Goal: Task Accomplishment & Management: Use online tool/utility

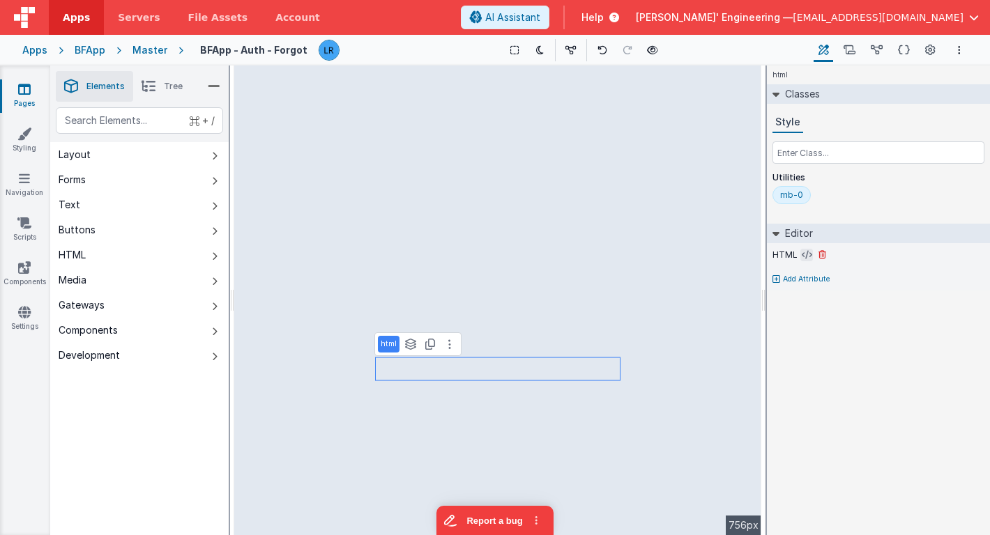
click at [805, 256] on icon at bounding box center [806, 255] width 10 height 11
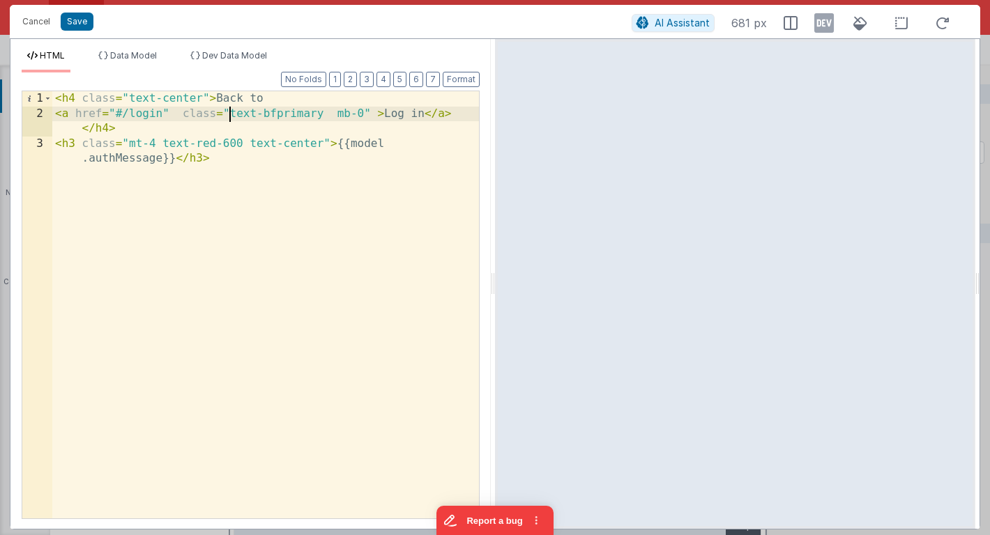
click at [229, 114] on div "< h4 class = "text-center" > Back to < a href = "#/login" class = "text-bfprima…" at bounding box center [265, 327] width 427 height 473
drag, startPoint x: 264, startPoint y: 116, endPoint x: 324, endPoint y: 114, distance: 60.0
click at [324, 114] on div "< h4 class = "text-center" > Back to < a href = "#/login" class = "text-bfprima…" at bounding box center [265, 327] width 427 height 473
click at [35, 24] on button "Cancel" at bounding box center [36, 22] width 42 height 20
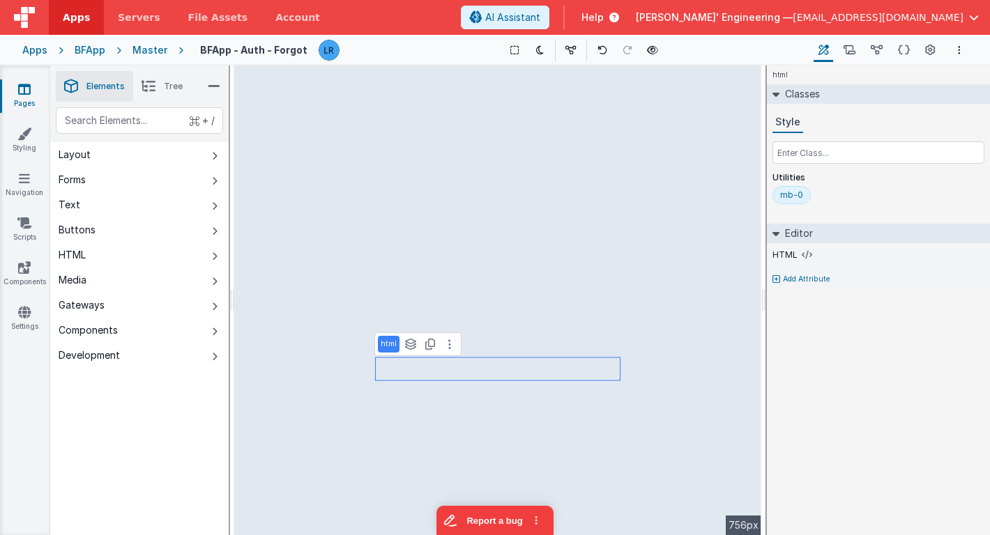
click at [30, 103] on link "Pages" at bounding box center [24, 96] width 50 height 28
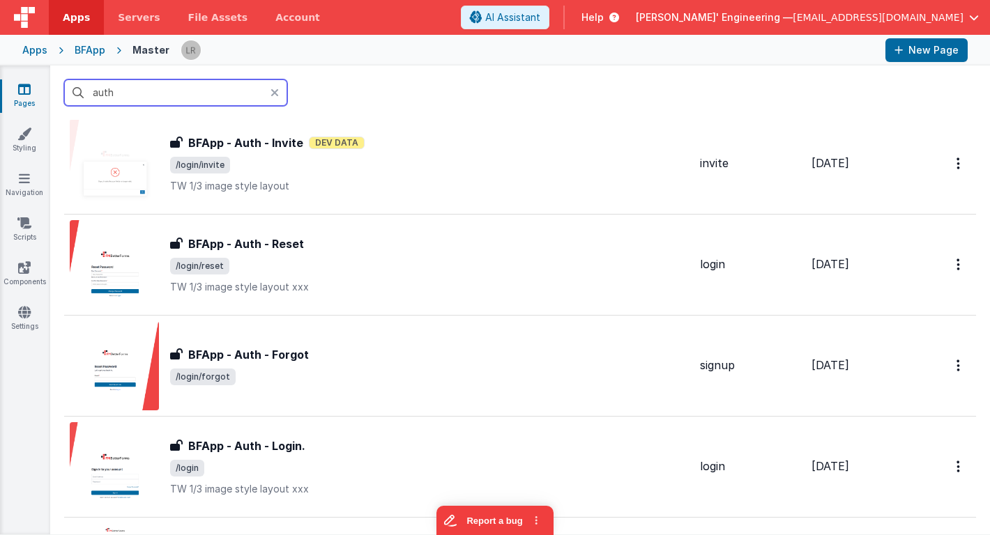
scroll to position [255, 0]
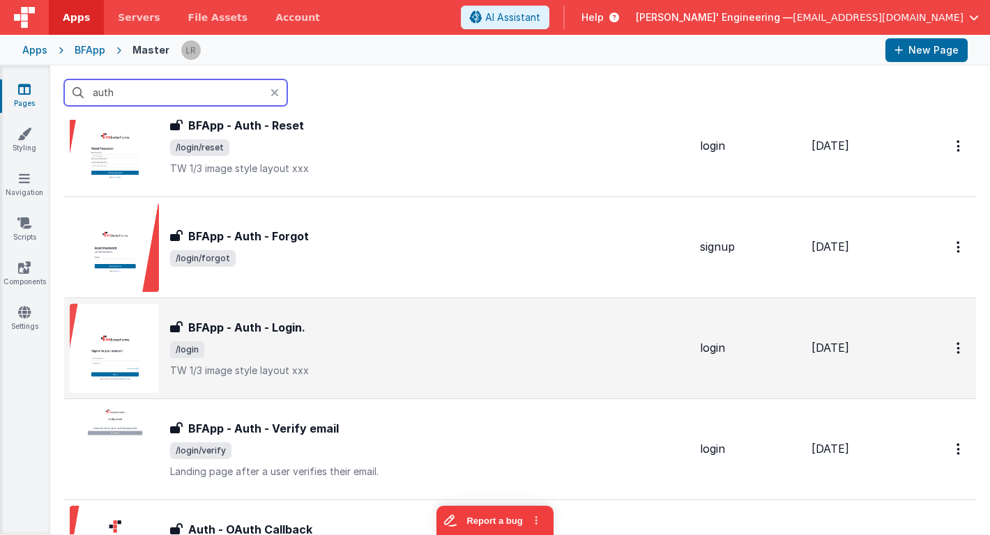
type input "auth"
click at [220, 317] on div "BFApp - Auth - Login. BFApp - Auth - Login. /login TW 1/3 image style layout xxx" at bounding box center [379, 348] width 619 height 89
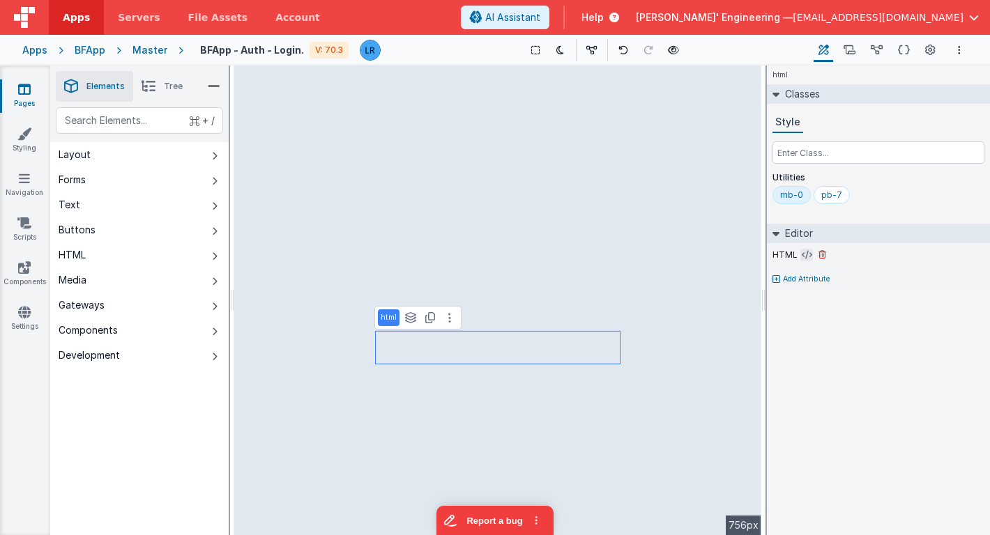
click at [804, 256] on icon at bounding box center [806, 255] width 10 height 11
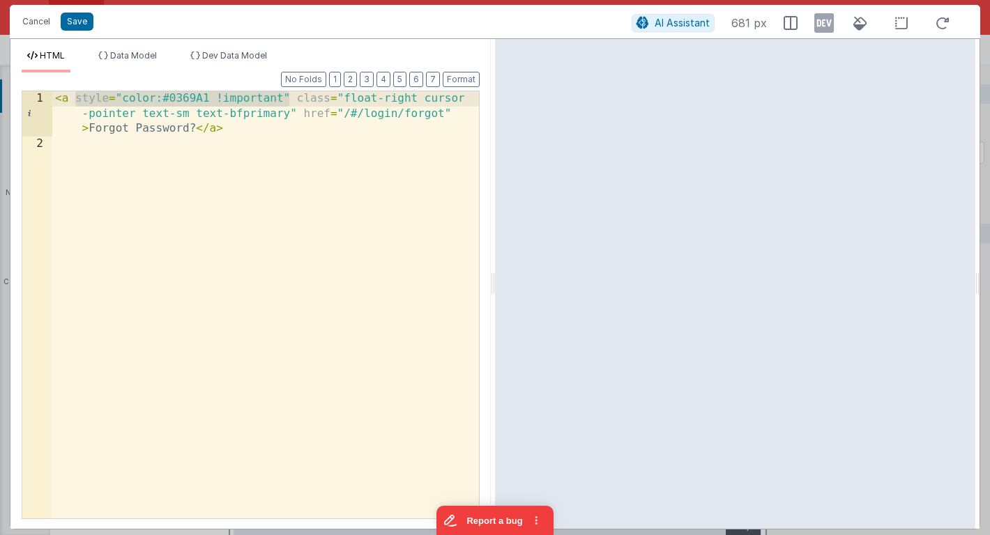
drag, startPoint x: 76, startPoint y: 98, endPoint x: 287, endPoint y: 95, distance: 211.2
click at [287, 95] on div "< a style = "color:#0369A1 !important" class = "float-right cursor -pointer tex…" at bounding box center [265, 334] width 427 height 487
click at [31, 20] on button "Cancel" at bounding box center [36, 22] width 42 height 20
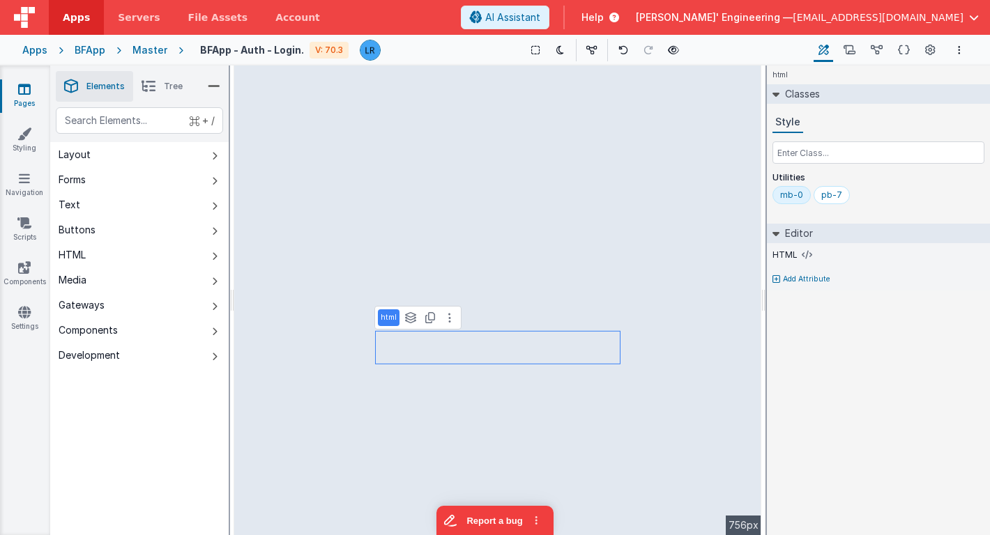
click at [29, 89] on icon at bounding box center [24, 89] width 13 height 14
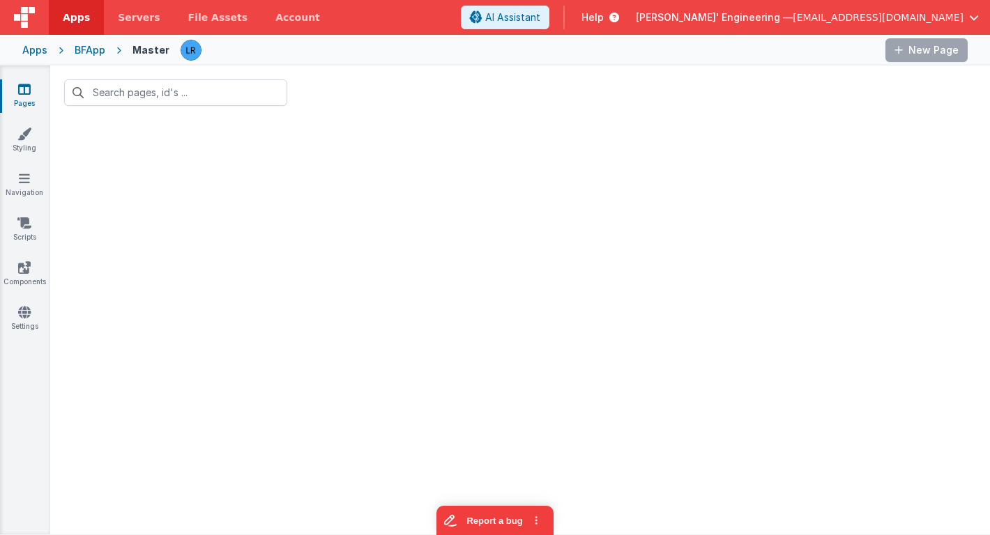
type input "auth"
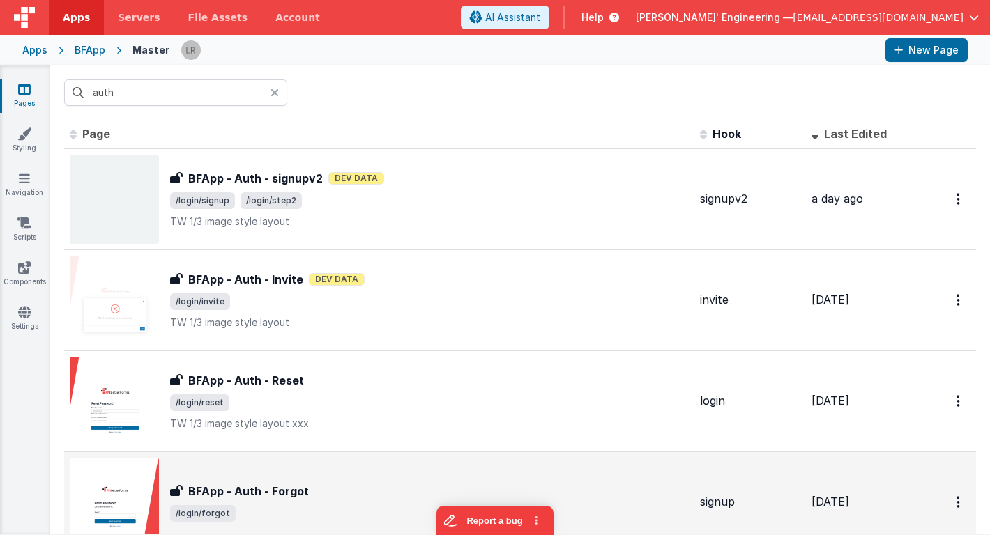
click at [301, 483] on h3 "BFApp - Auth - Forgot" at bounding box center [248, 491] width 121 height 17
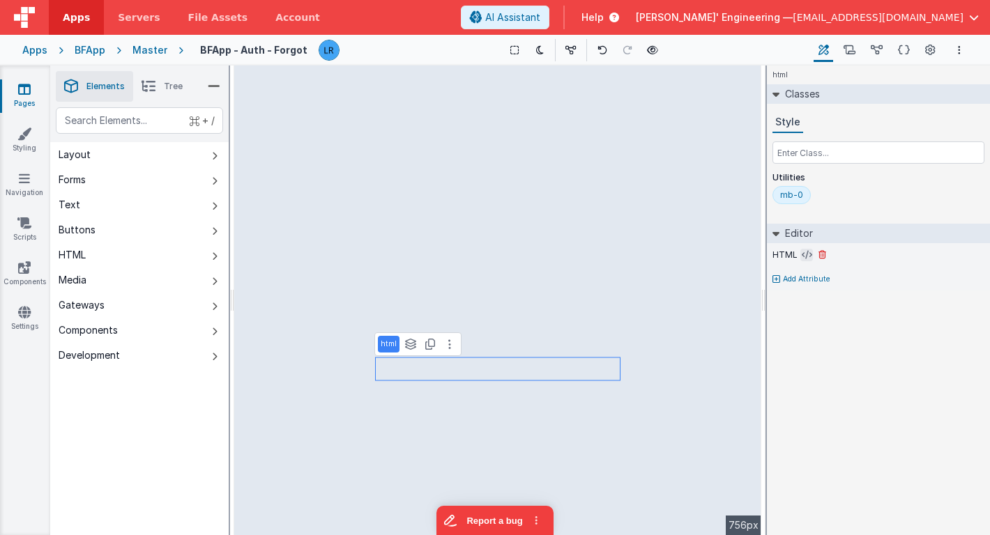
click at [802, 254] on icon at bounding box center [806, 255] width 10 height 11
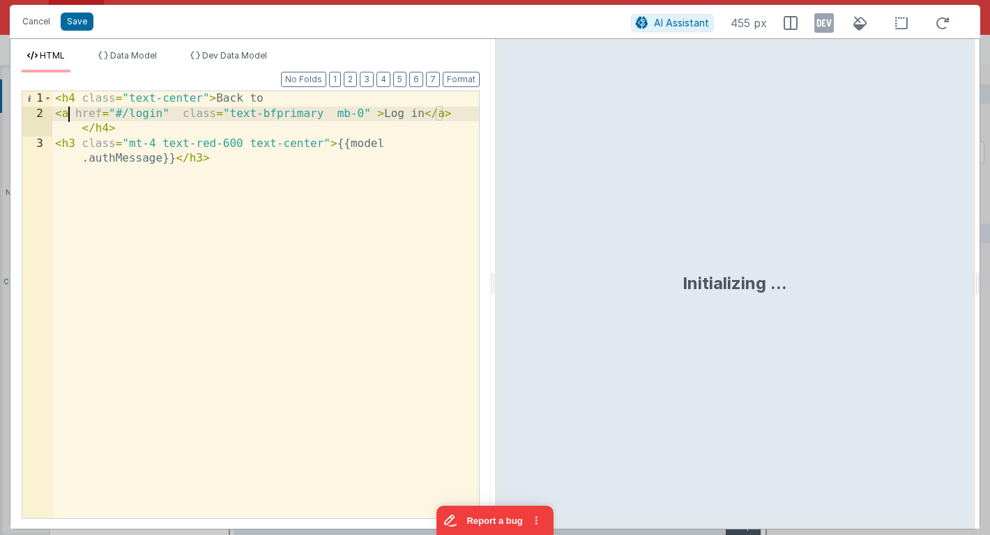
click at [72, 114] on div "< h4 class = "text-center" > Back to < a href = "#/login" class = "text-bfprima…" at bounding box center [265, 327] width 427 height 473
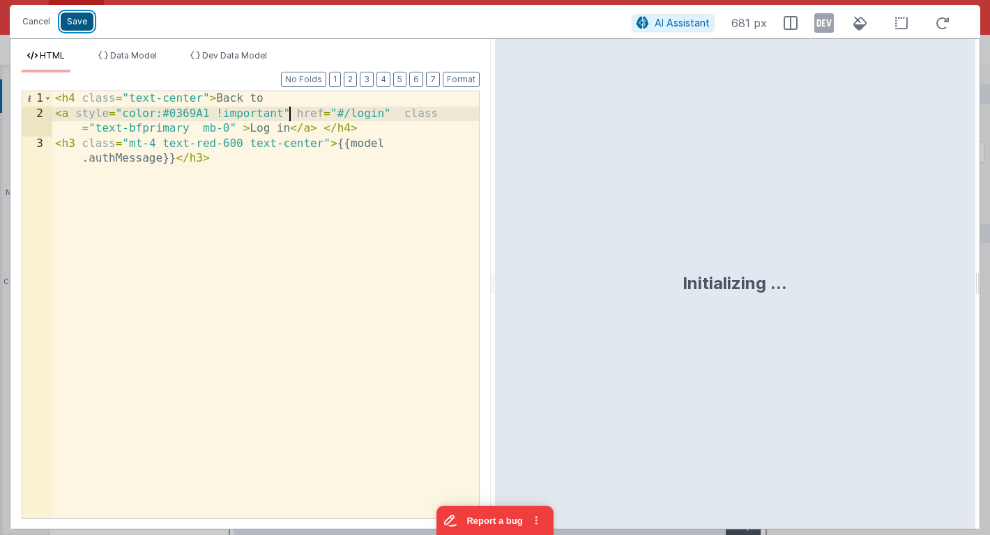
click at [79, 22] on button "Save" at bounding box center [77, 22] width 33 height 18
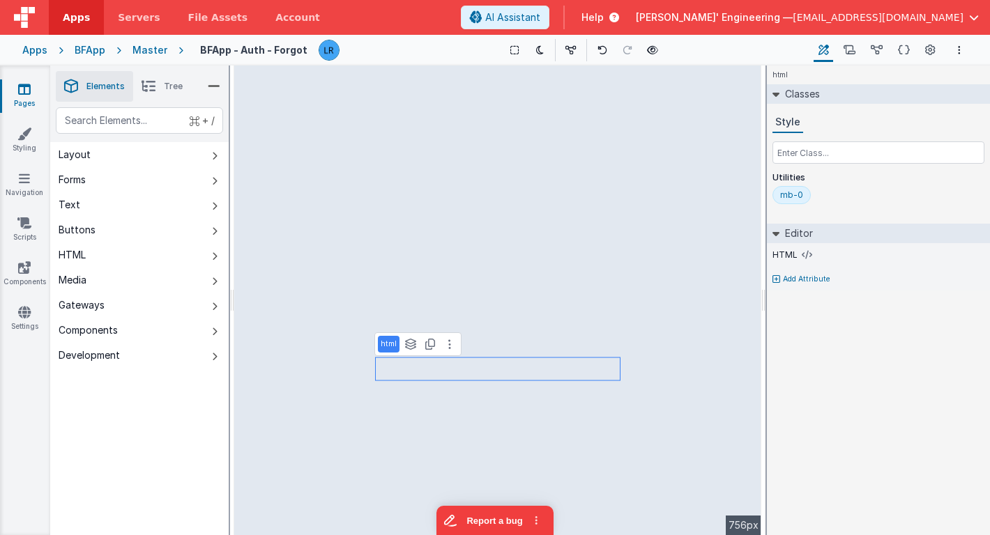
click at [20, 102] on link "Pages" at bounding box center [24, 96] width 50 height 28
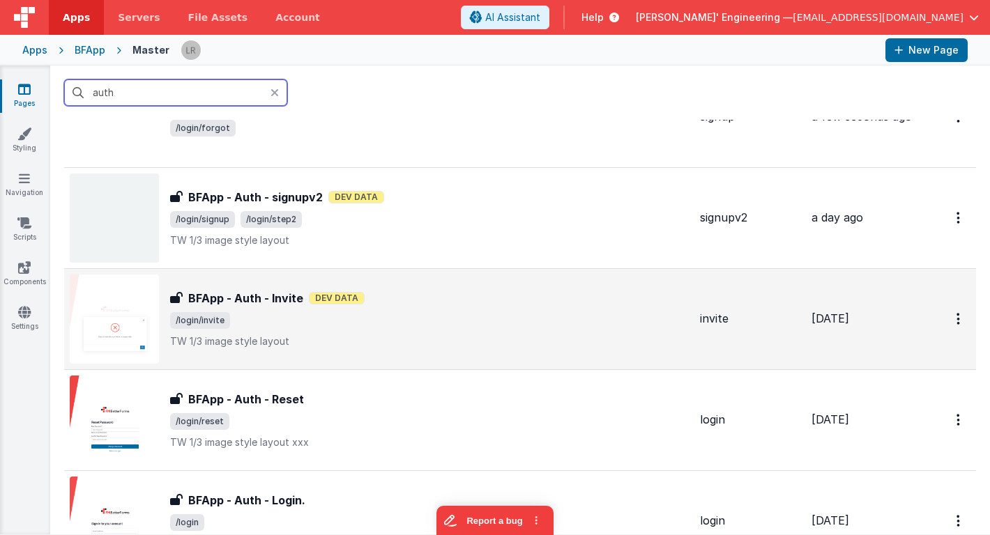
scroll to position [86, 0]
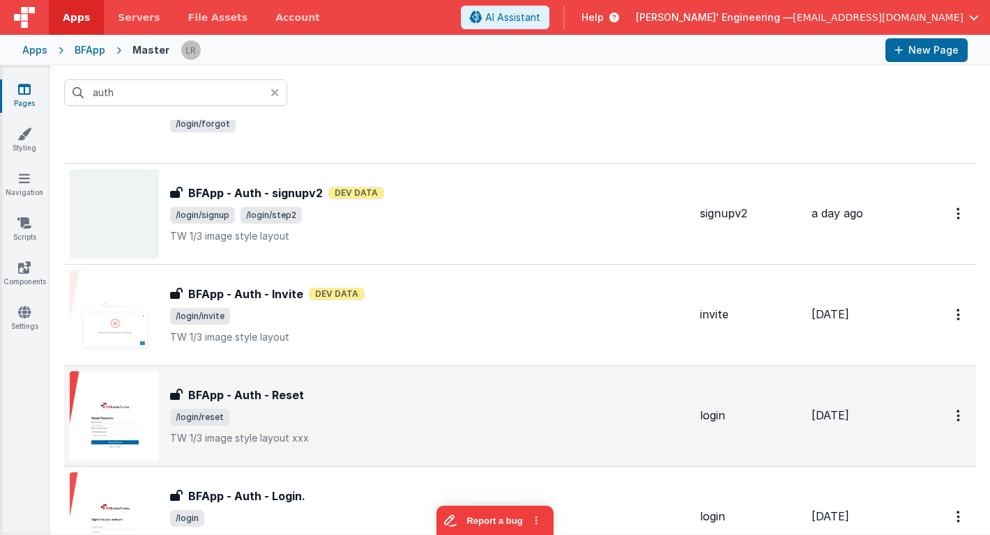
click at [315, 408] on div "BFApp - Auth - Reset BFApp - Auth - Reset /login/reset TW 1/3 image style layou…" at bounding box center [429, 416] width 519 height 59
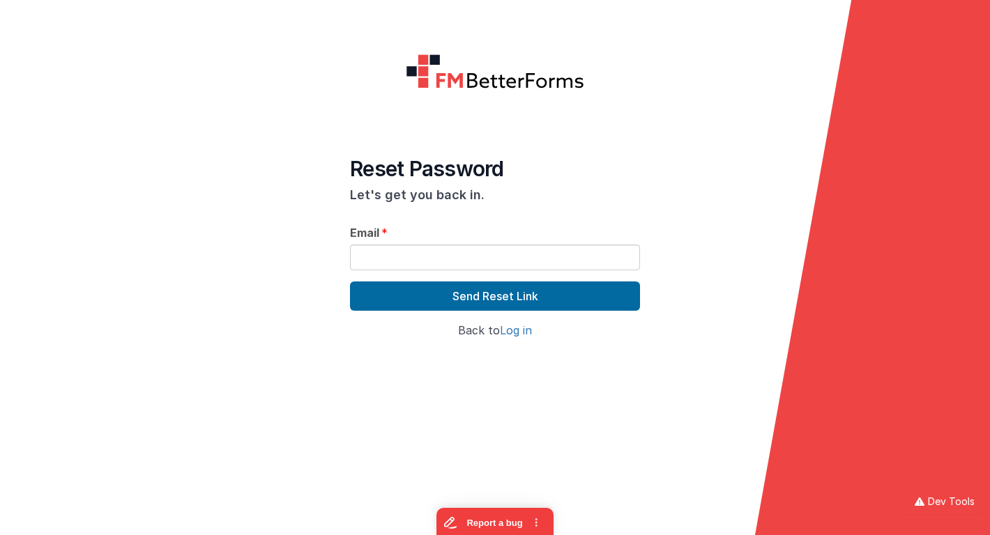
click at [514, 332] on link "Log in" at bounding box center [516, 330] width 32 height 14
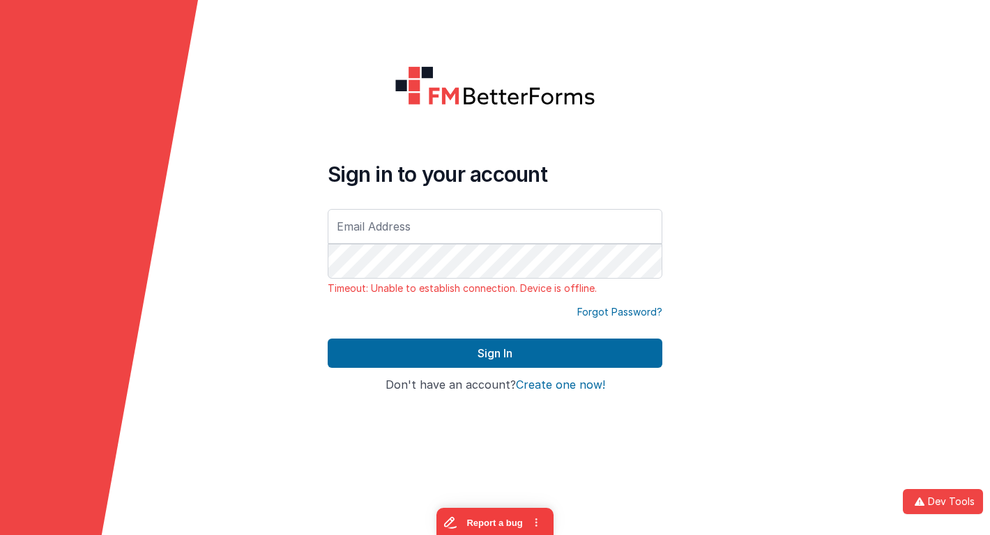
type input "[PERSON_NAME][EMAIL_ADDRESS][DOMAIN_NAME]"
click at [592, 309] on link "Forgot Password?" at bounding box center [619, 312] width 85 height 14
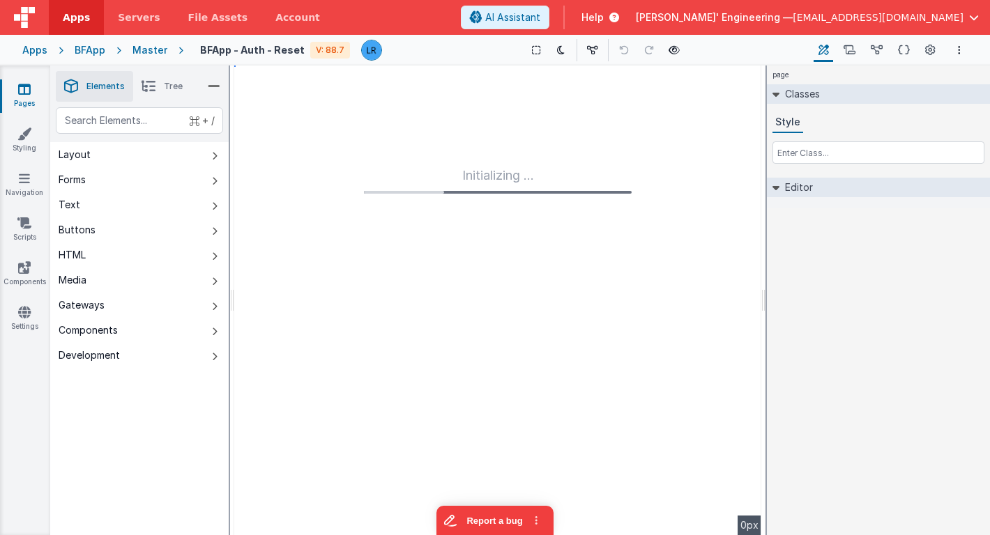
click at [28, 92] on icon at bounding box center [24, 89] width 13 height 14
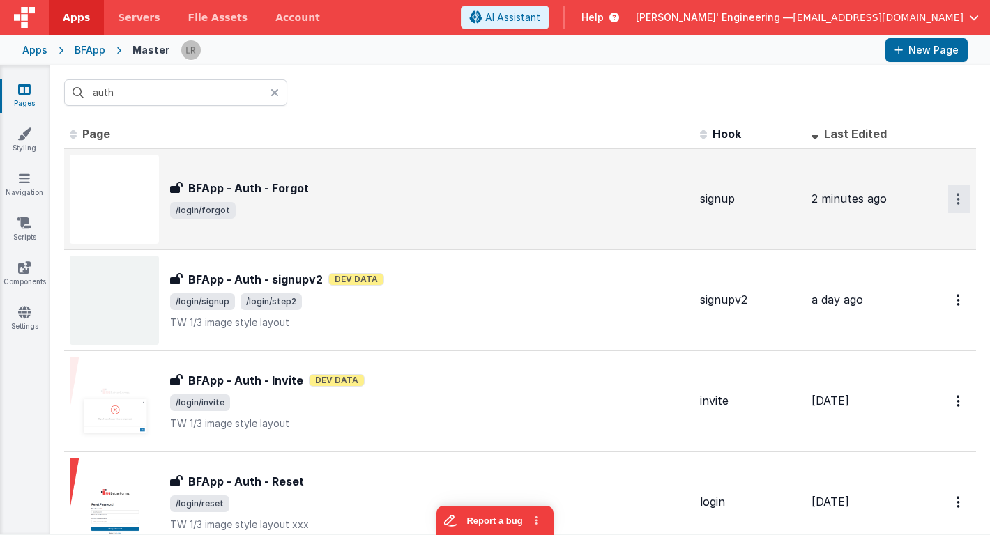
click at [959, 190] on button "Options" at bounding box center [959, 199] width 22 height 29
click at [915, 255] on link "Preview" at bounding box center [908, 256] width 123 height 25
click at [337, 198] on div "BFApp - Auth - Forgot BFApp - Auth - Forgot /login/forgot" at bounding box center [429, 199] width 519 height 39
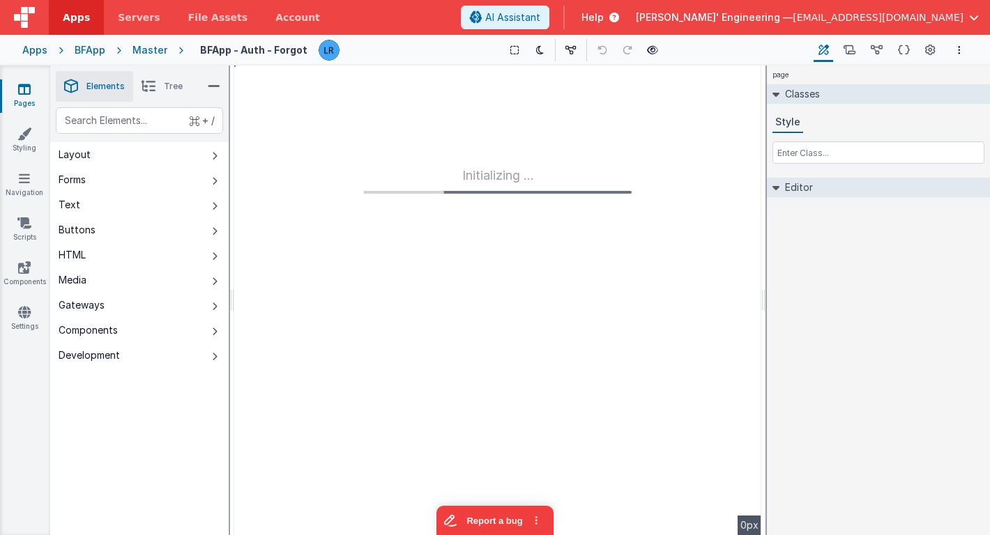
click at [154, 89] on icon at bounding box center [148, 87] width 14 height 20
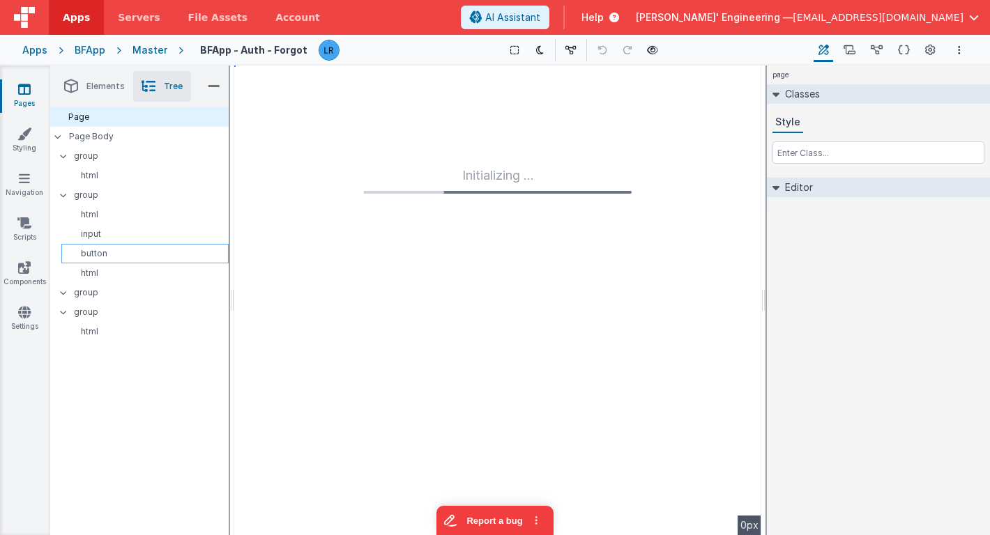
click at [130, 259] on p "button" at bounding box center [147, 253] width 161 height 11
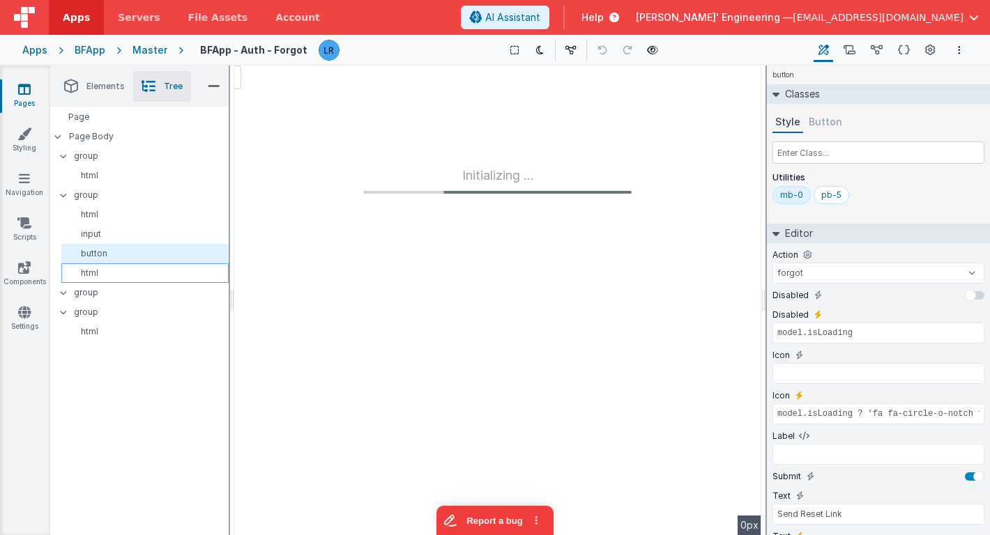
click at [123, 275] on p "html" at bounding box center [147, 273] width 161 height 11
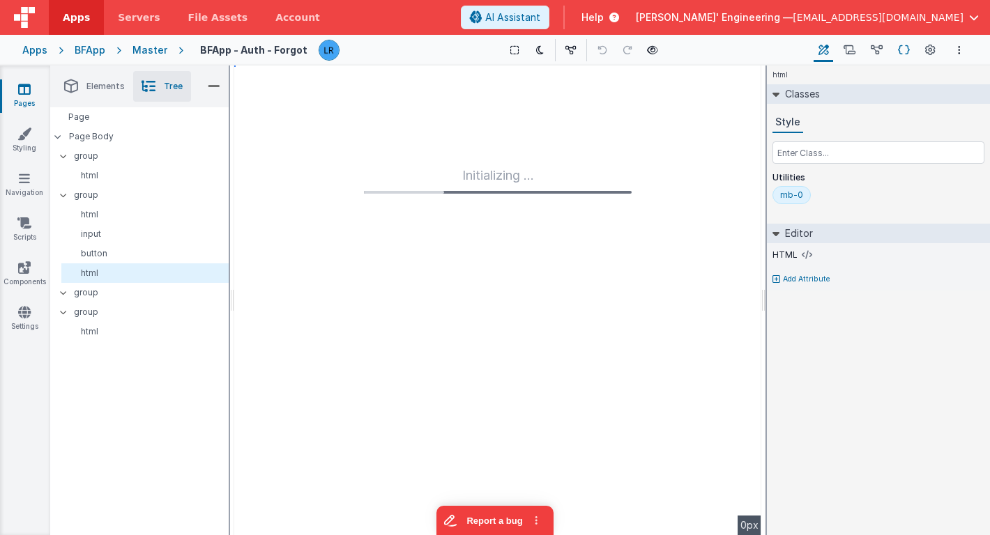
click at [901, 45] on icon at bounding box center [904, 50] width 12 height 15
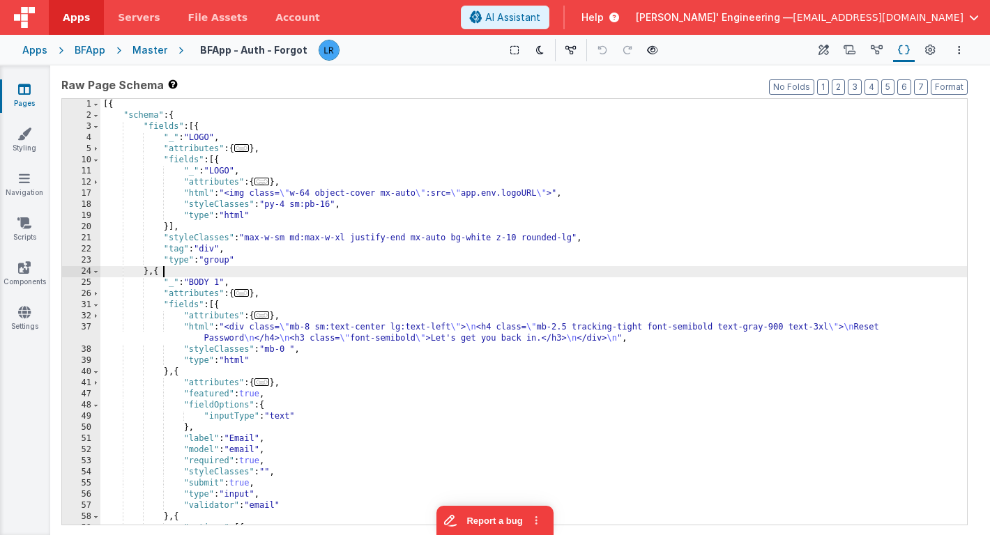
click at [583, 272] on div "[{ "schema" : { "fields" : [{ "_" : "LOGO" , "attributes" : { ... } , "fields" …" at bounding box center [533, 323] width 866 height 448
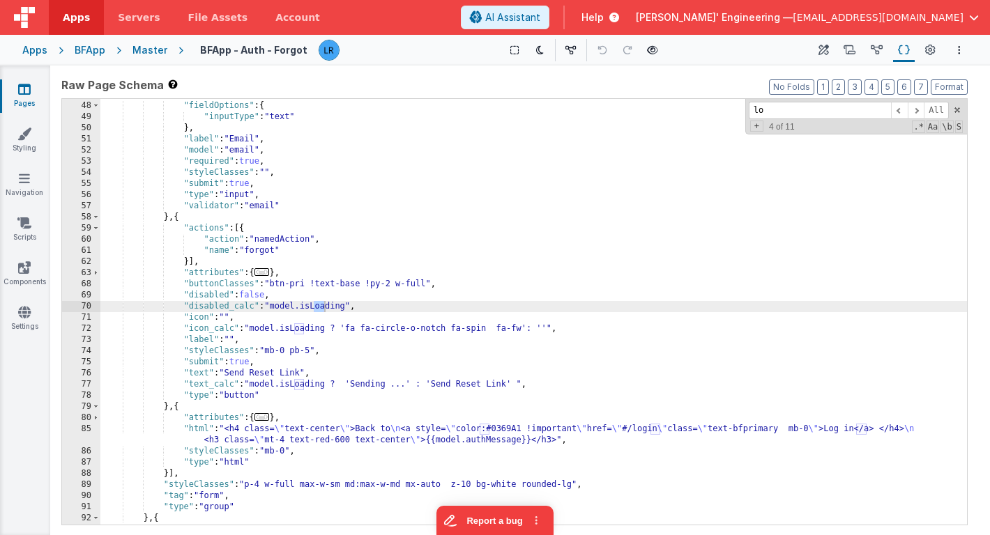
scroll to position [300, 0]
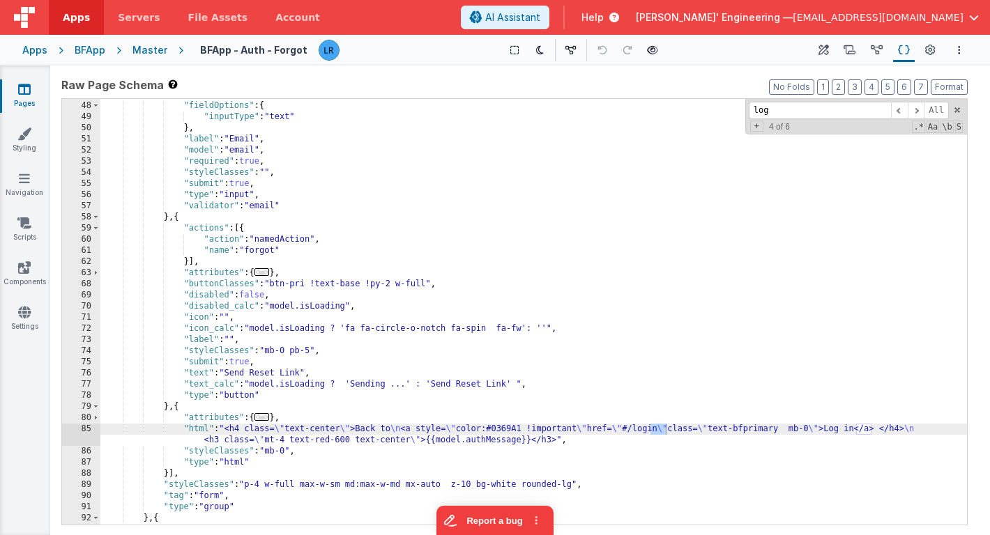
type input "log"
click at [81, 433] on div "85" at bounding box center [81, 435] width 38 height 22
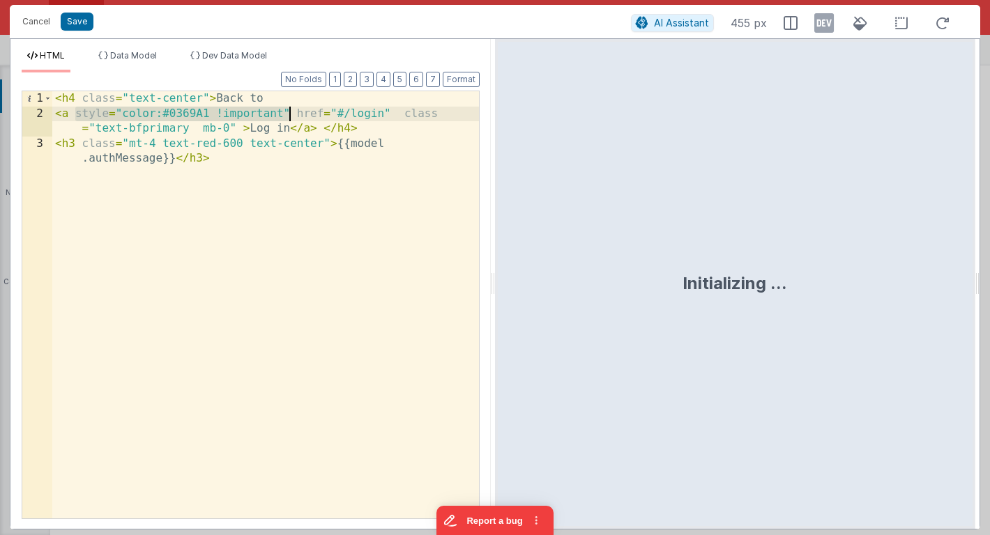
drag, startPoint x: 78, startPoint y: 115, endPoint x: 289, endPoint y: 108, distance: 210.6
click at [289, 108] on div "< h4 class = "text-center" > Back to < a style = "color:#0369A1 !important" hre…" at bounding box center [265, 327] width 427 height 473
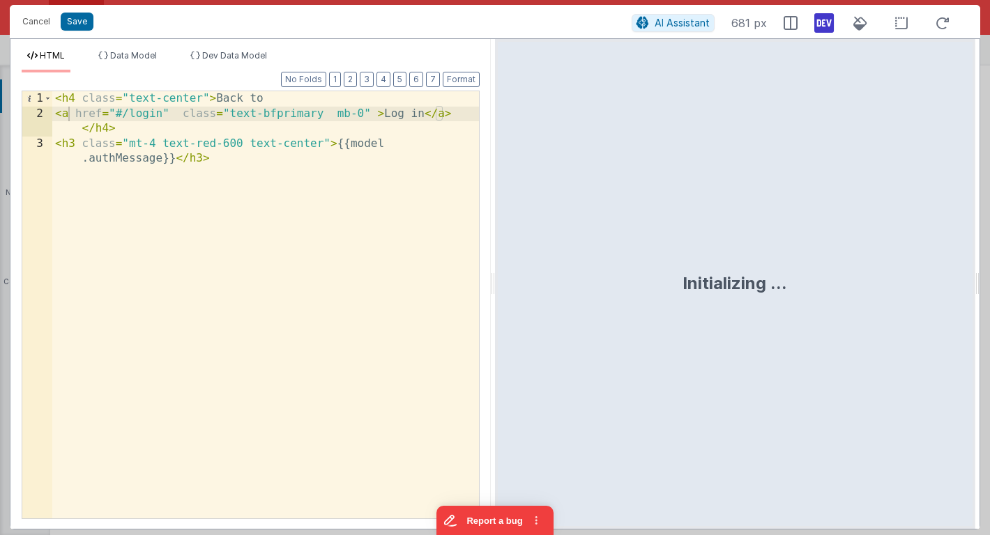
click at [827, 24] on icon at bounding box center [824, 23] width 20 height 22
click at [937, 24] on icon at bounding box center [942, 23] width 31 height 17
click at [328, 109] on div "< h4 class = "text-center" > Back to < a href = "#/login" class = "text-bfprima…" at bounding box center [265, 327] width 427 height 473
click at [330, 118] on div "< h4 class = "text-center" > Back to < a href = "#/login" class = "text-bfprima…" at bounding box center [265, 327] width 427 height 473
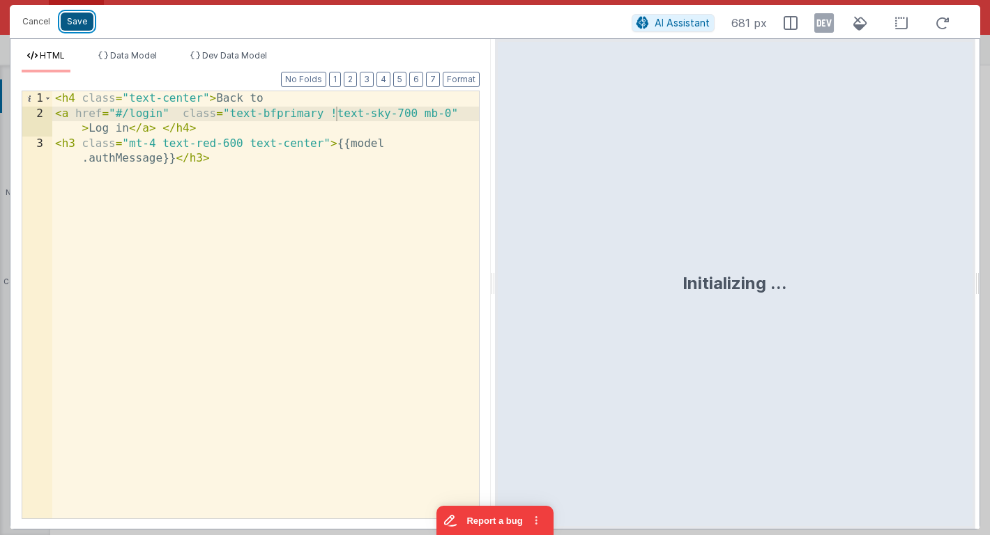
click at [82, 27] on button "Save" at bounding box center [77, 22] width 33 height 18
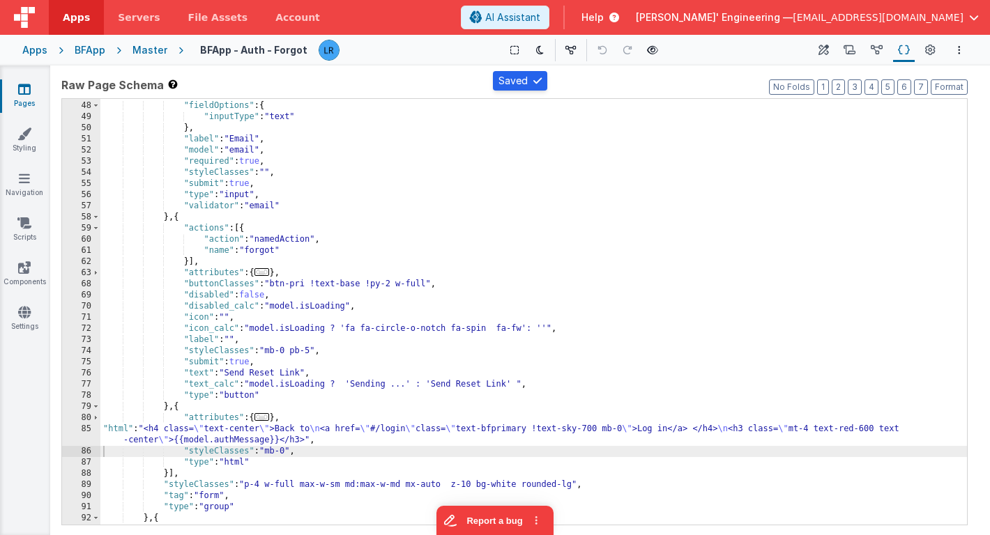
click at [26, 82] on div "Pages Styling Navigation Scripts Components Settings" at bounding box center [25, 301] width 50 height 470
click at [28, 86] on icon at bounding box center [24, 89] width 13 height 14
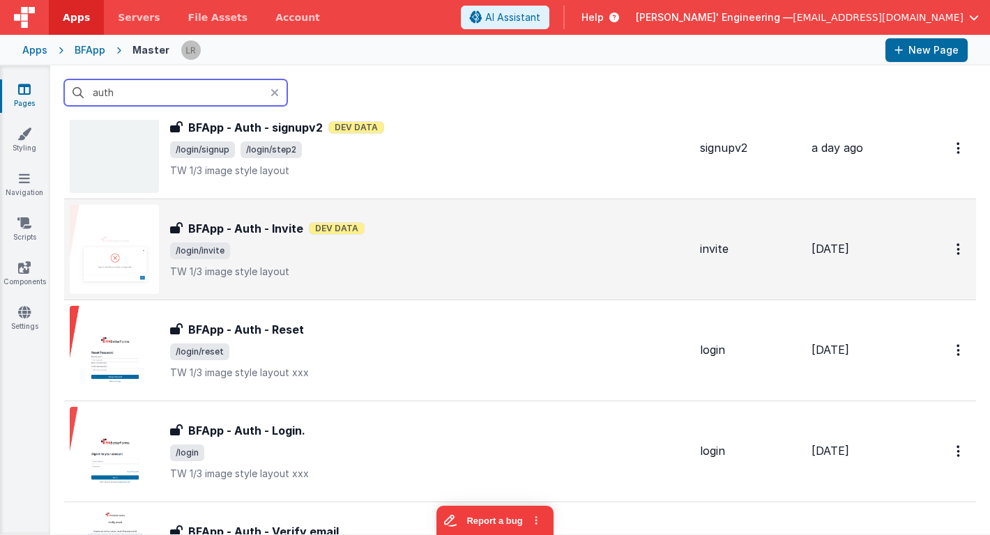
scroll to position [158, 0]
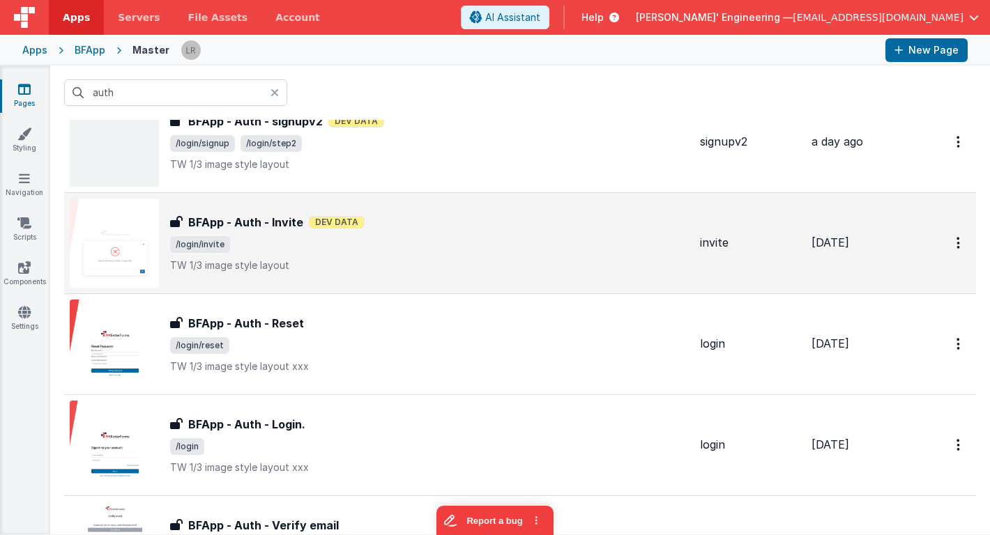
click at [298, 427] on h3 "BFApp - Auth - Login." at bounding box center [246, 424] width 117 height 17
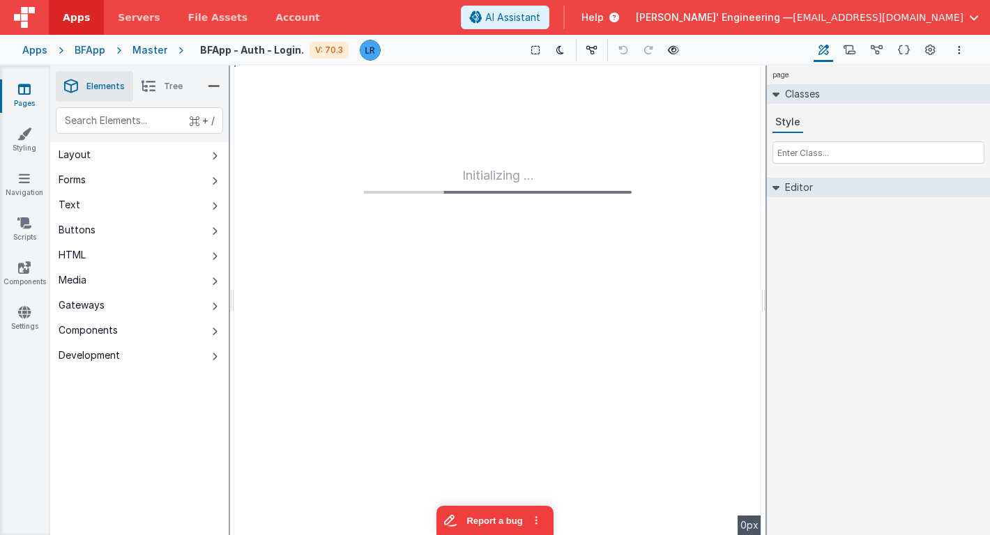
click at [160, 86] on li "Tree" at bounding box center [162, 86] width 58 height 31
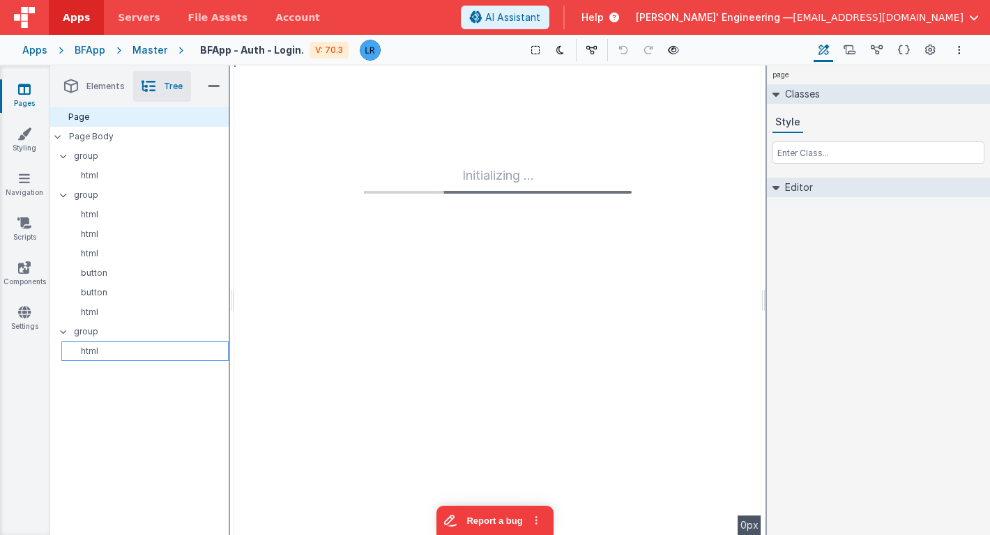
click at [146, 348] on p "html" at bounding box center [147, 351] width 161 height 11
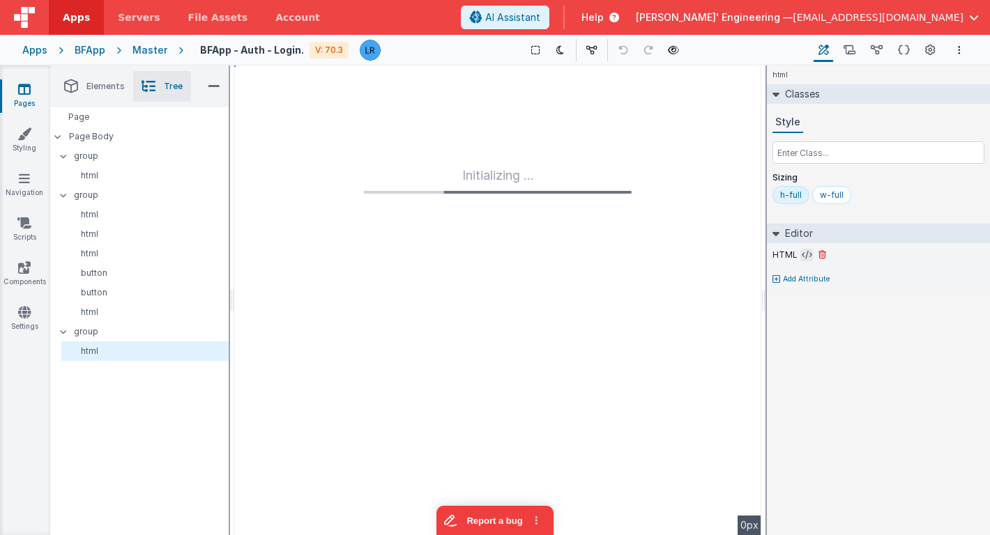
click at [801, 255] on icon at bounding box center [806, 255] width 10 height 11
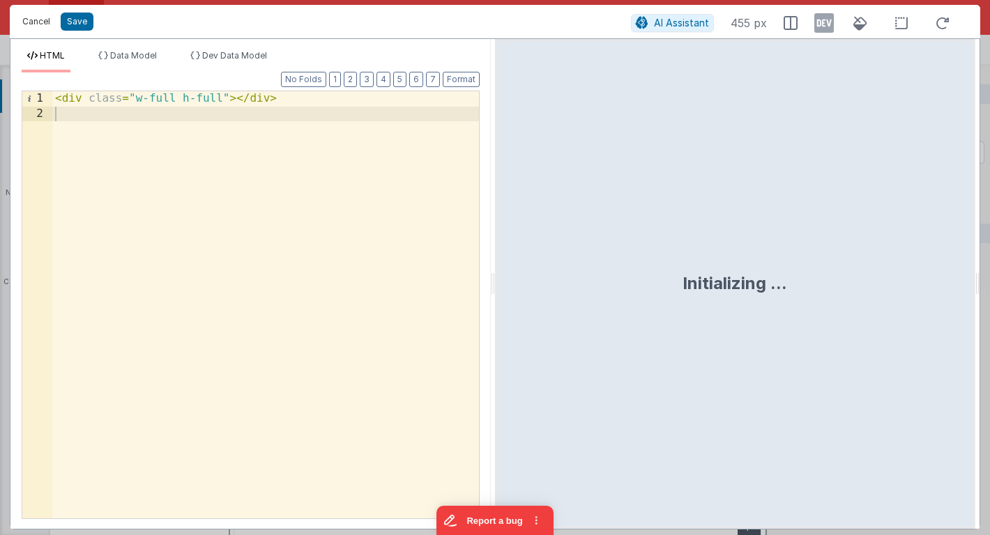
click at [40, 18] on button "Cancel" at bounding box center [36, 22] width 42 height 20
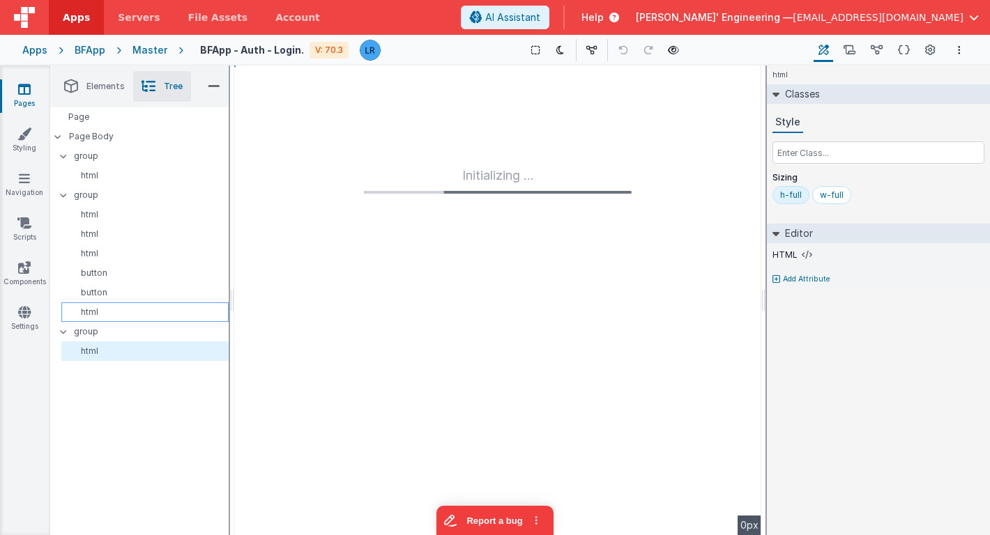
click at [98, 311] on p "html" at bounding box center [147, 312] width 161 height 11
click at [806, 256] on icon at bounding box center [806, 255] width 10 height 11
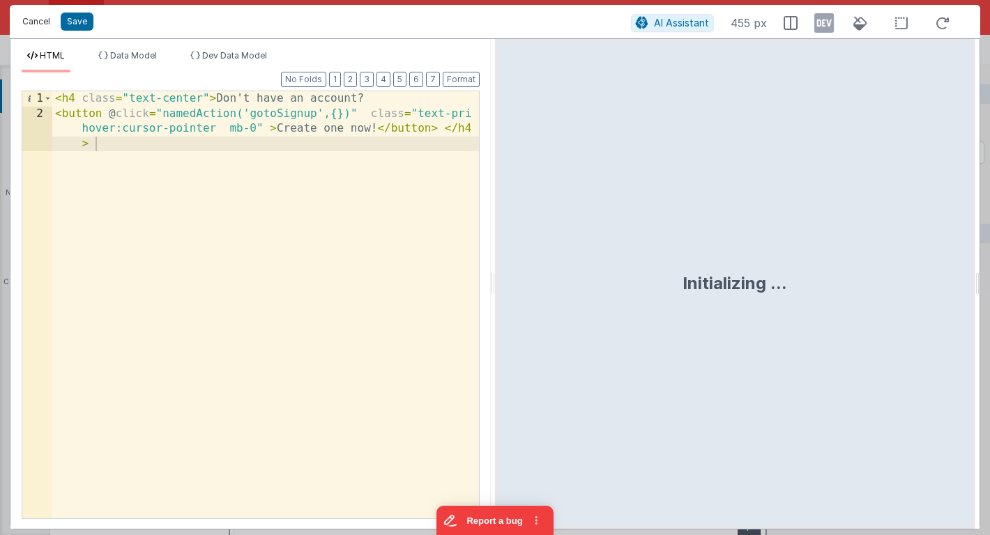
click at [22, 25] on button "Cancel" at bounding box center [36, 22] width 42 height 20
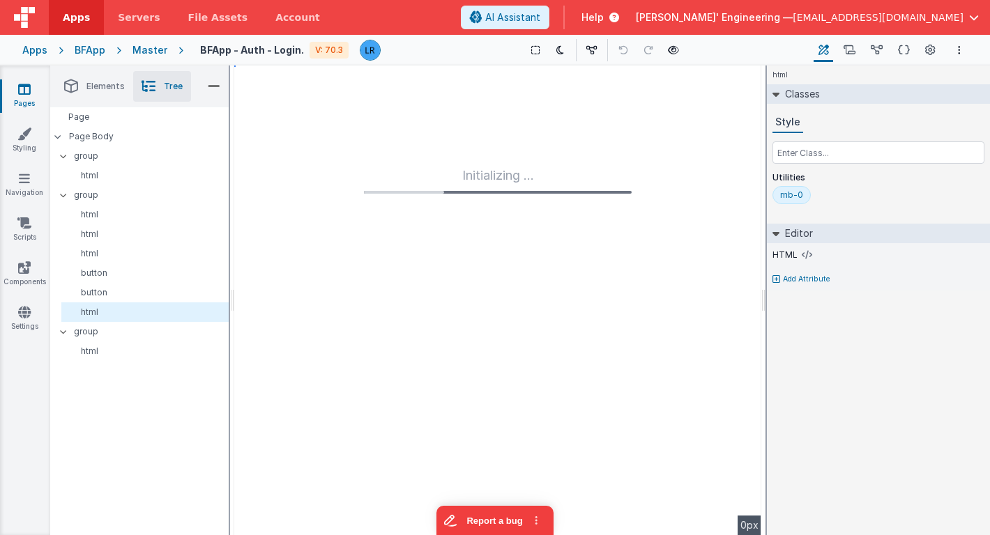
click at [28, 101] on link "Pages" at bounding box center [24, 96] width 50 height 28
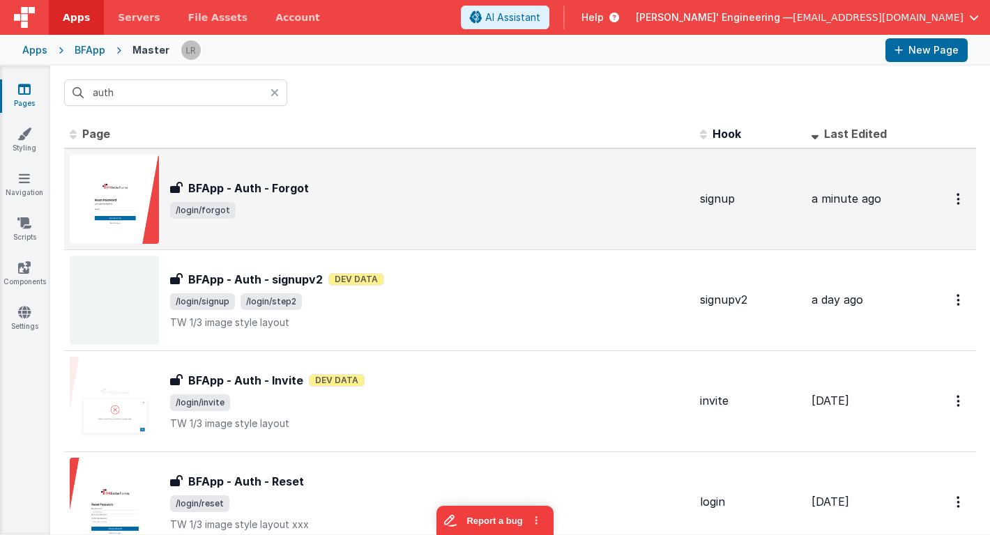
click at [425, 208] on span "/login/forgot" at bounding box center [429, 210] width 519 height 17
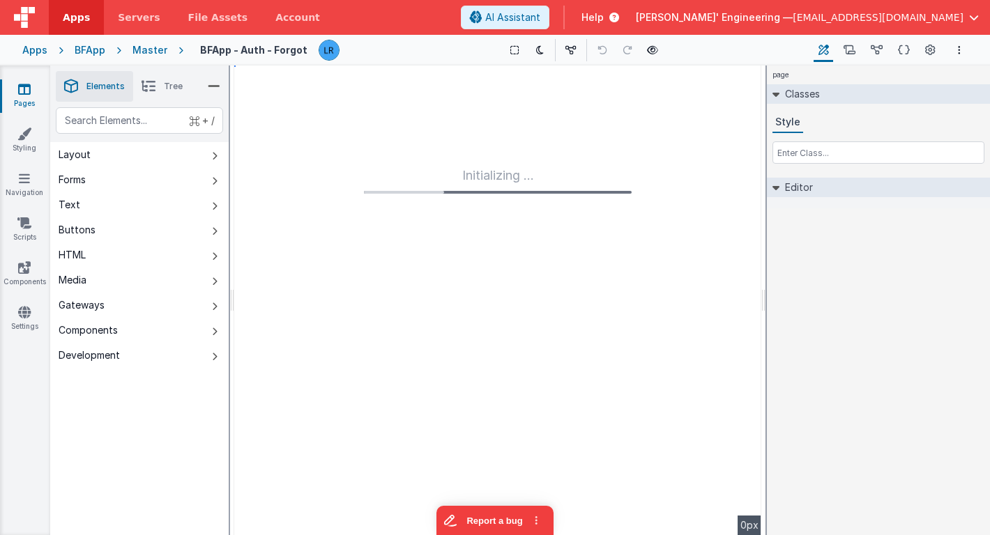
click at [164, 91] on li "Tree" at bounding box center [162, 86] width 58 height 31
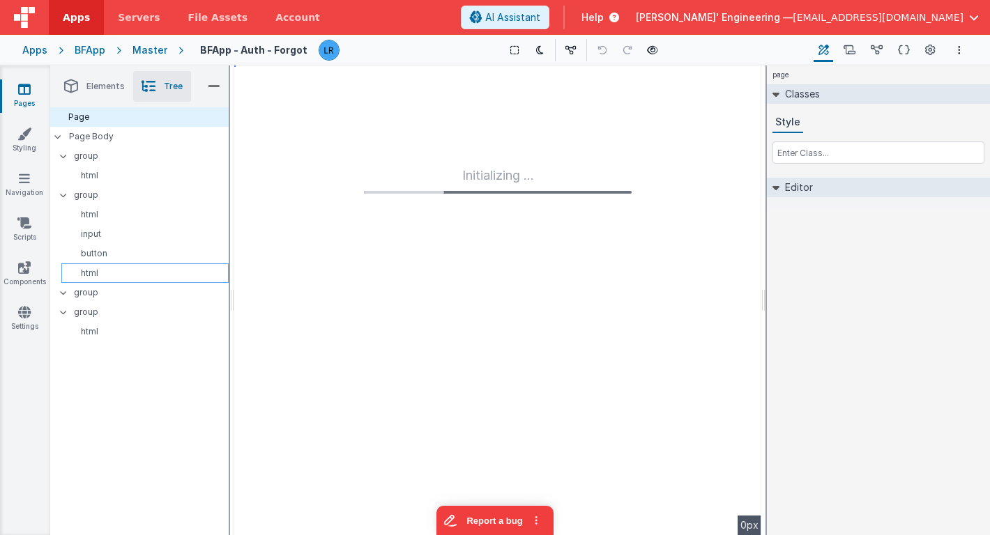
click at [122, 275] on p "html" at bounding box center [147, 273] width 161 height 11
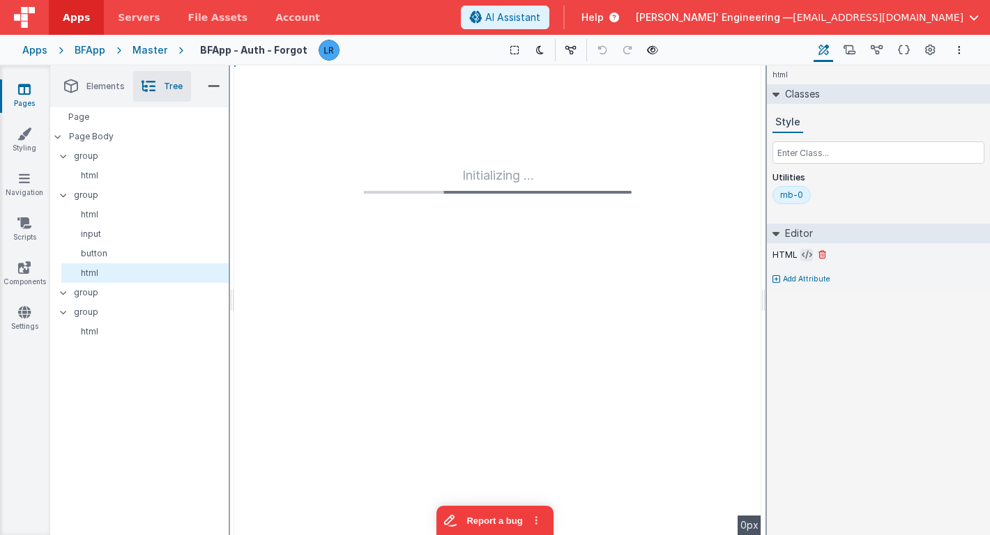
click at [802, 254] on icon at bounding box center [806, 255] width 10 height 11
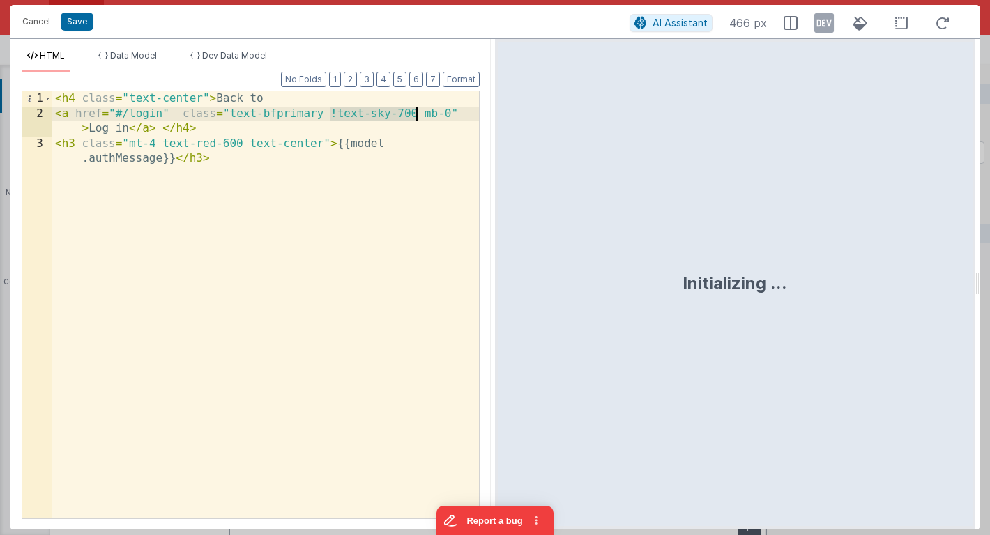
drag, startPoint x: 332, startPoint y: 112, endPoint x: 417, endPoint y: 114, distance: 85.1
click at [417, 114] on div "< h4 class = "text-center" > Back to < a href = "#/login" class = "text-bfprima…" at bounding box center [265, 327] width 427 height 473
click at [75, 26] on button "Save" at bounding box center [77, 22] width 33 height 18
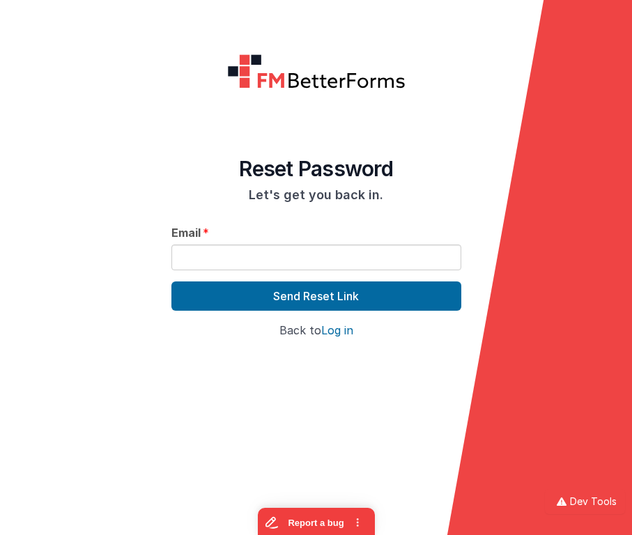
click at [344, 334] on link "Log in" at bounding box center [337, 330] width 32 height 14
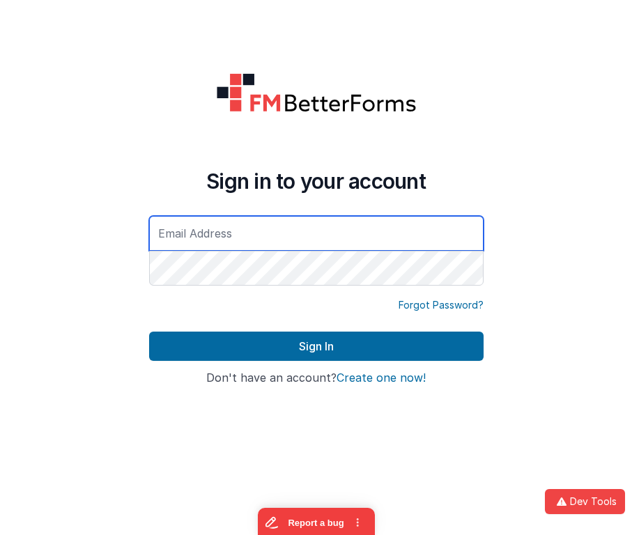
type input "jason@delfsengineering.ca"
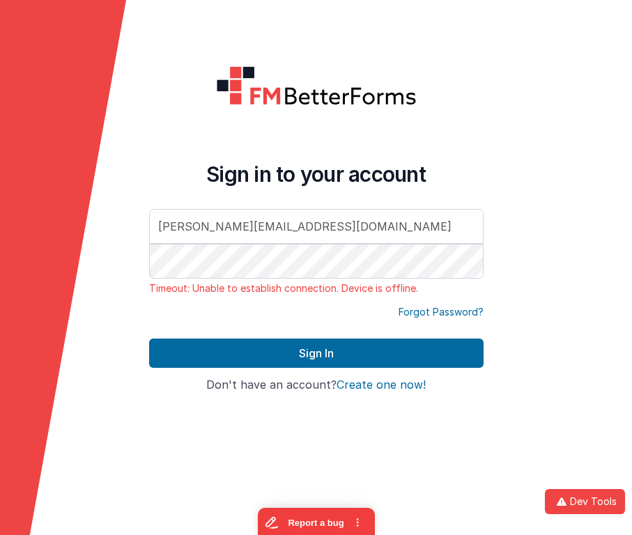
click at [439, 313] on link "Forgot Password?" at bounding box center [441, 312] width 85 height 14
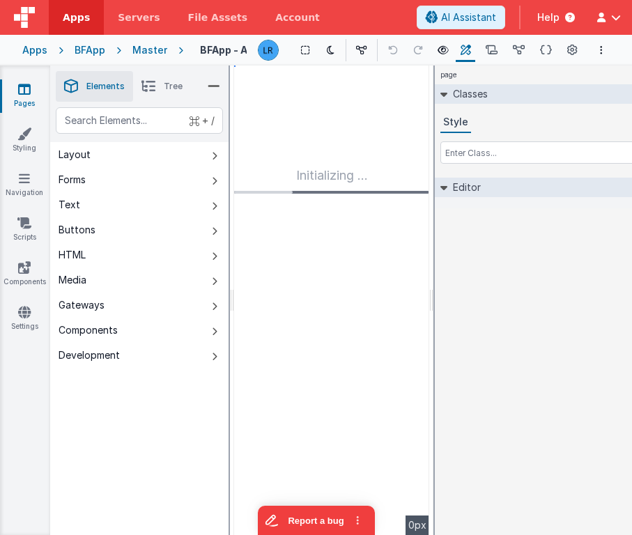
click at [22, 82] on icon at bounding box center [24, 89] width 13 height 14
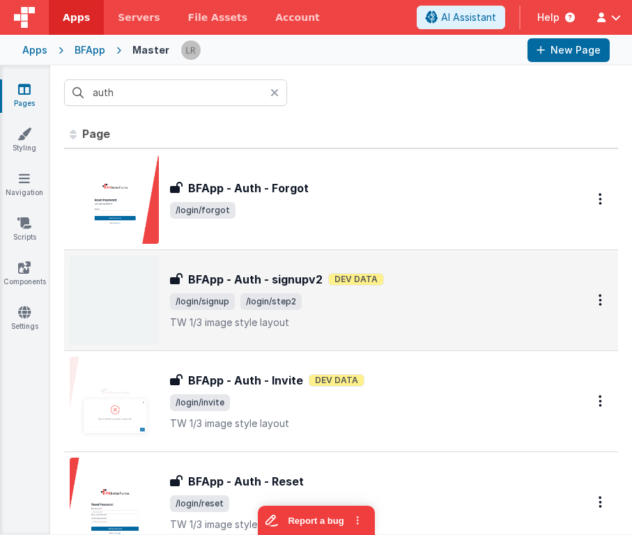
click at [99, 280] on img at bounding box center [114, 300] width 89 height 89
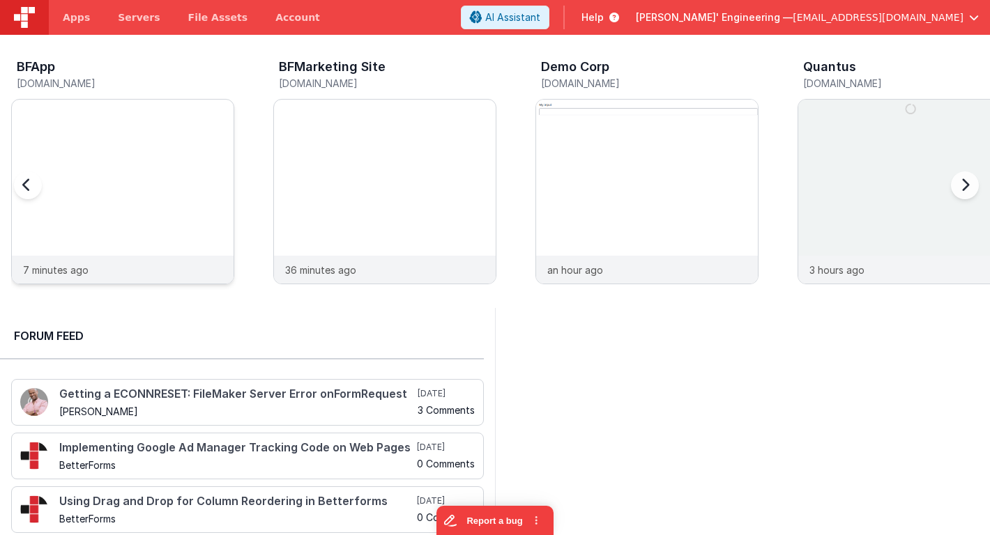
click at [128, 201] on div at bounding box center [123, 178] width 222 height 156
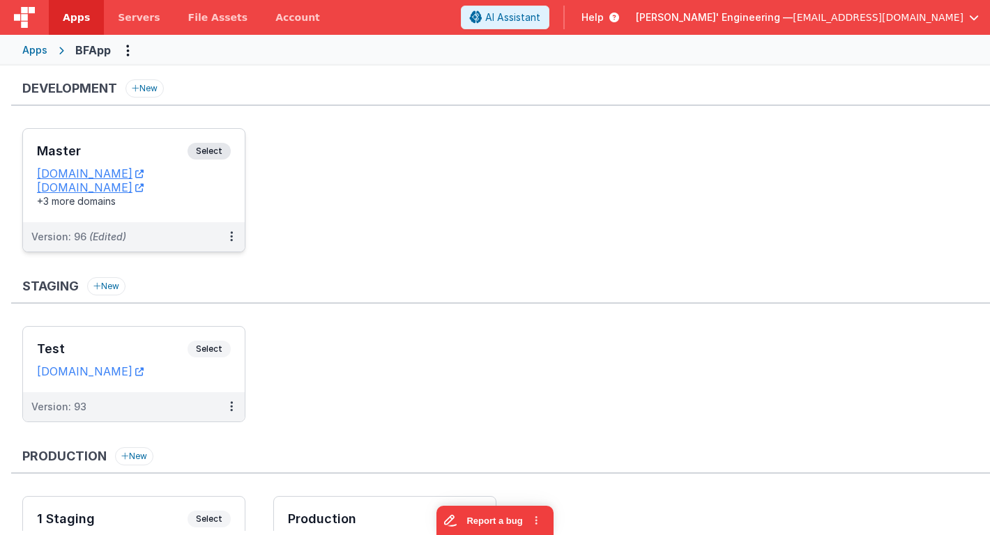
click at [201, 212] on div "Master Select URLs [DOMAIN_NAME] [DOMAIN_NAME] +3 more domains" at bounding box center [134, 175] width 222 height 93
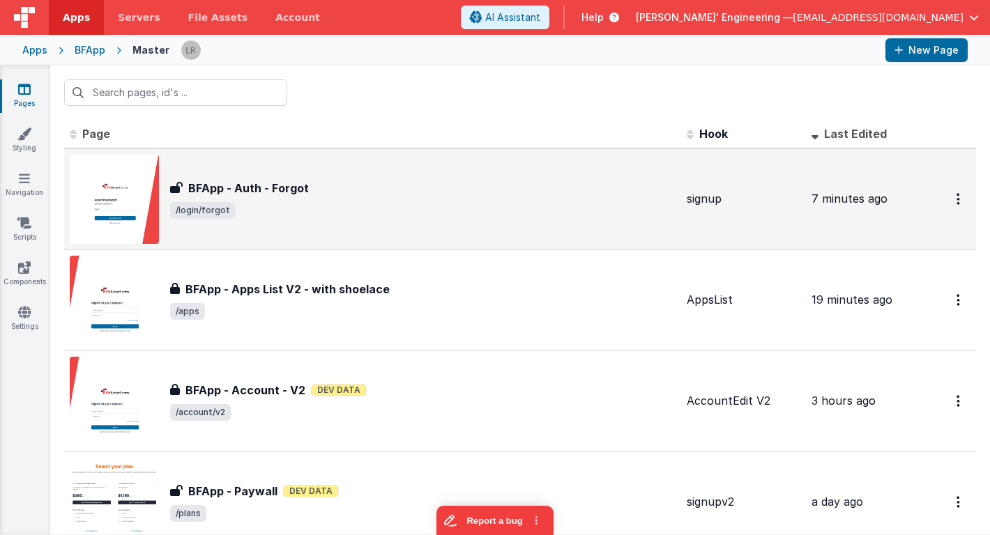
click at [279, 212] on span "/login/forgot" at bounding box center [422, 210] width 505 height 17
